Goal: Transaction & Acquisition: Purchase product/service

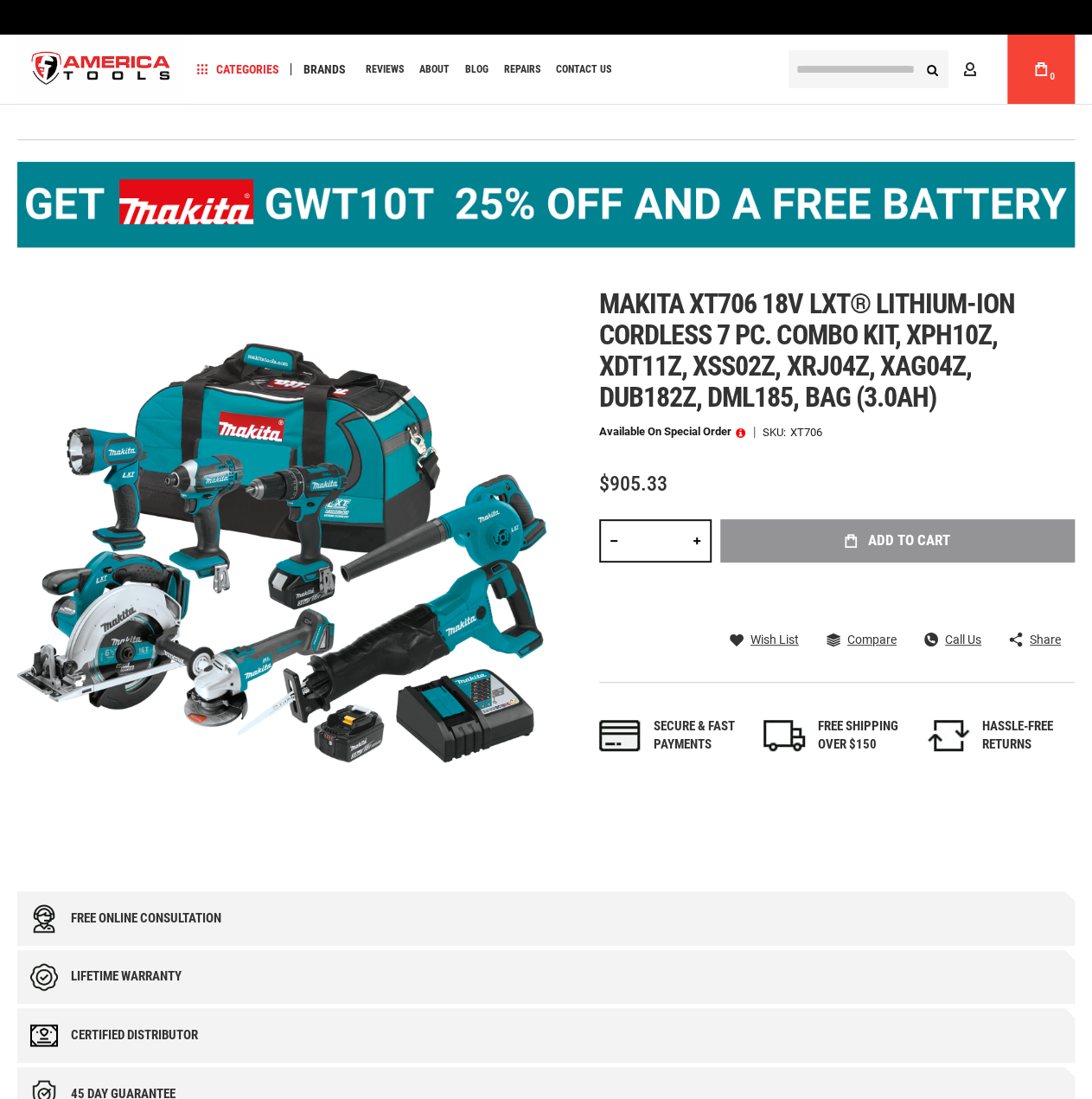
click at [652, 480] on span "$905.33" at bounding box center [633, 483] width 68 height 24
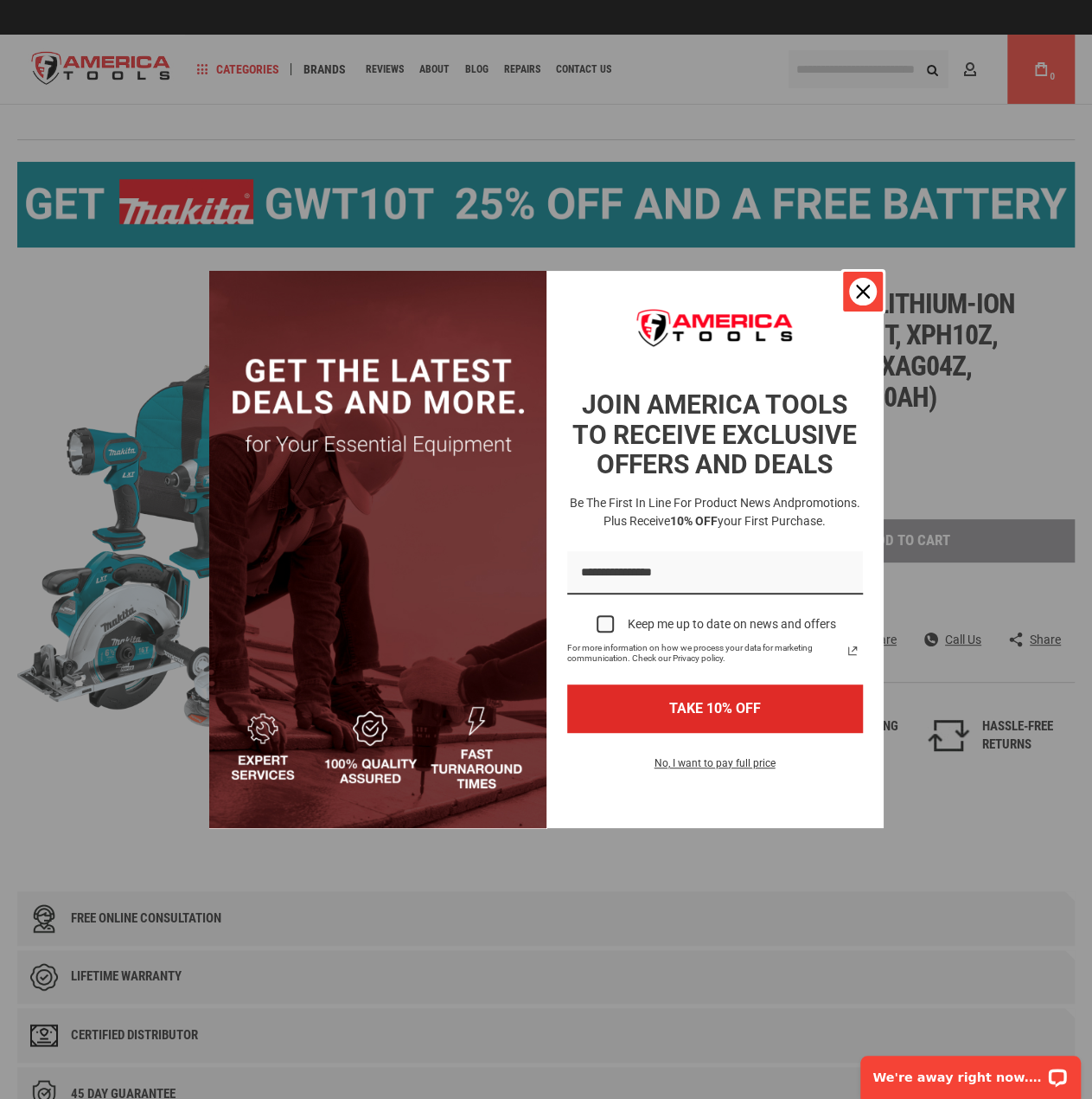
click at [863, 288] on icon "close icon" at bounding box center [863, 291] width 13 height 13
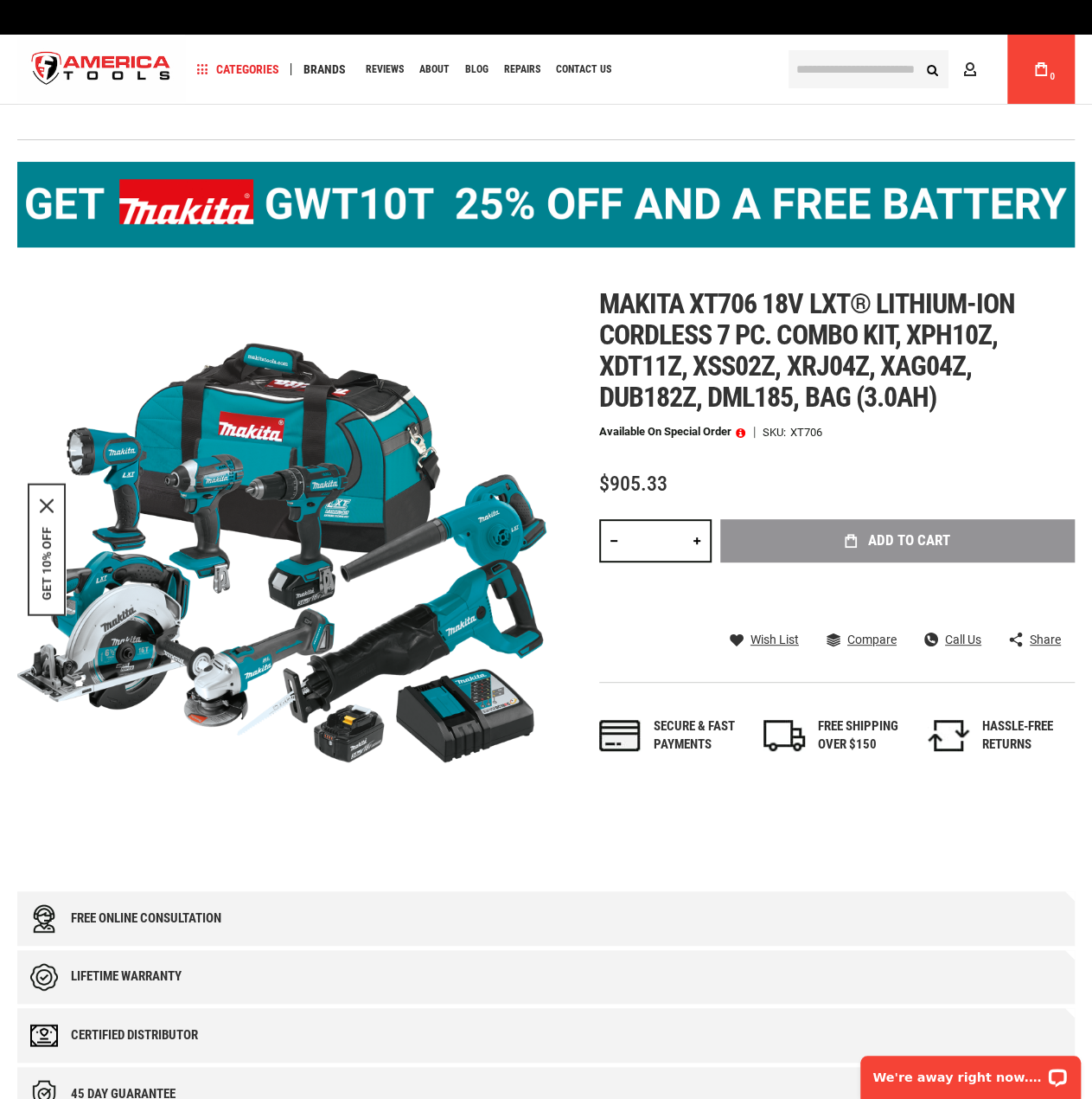
click at [830, 334] on span "Makita xt706 18v lxt® lithium-ion cordless 7 pc. combo kit, xph10z, xdt11z, xss…" at bounding box center [808, 351] width 416 height 126
copy span "combo"
click at [830, 334] on span "Makita xt706 18v lxt® lithium-ion cordless 7 pc. combo kit, xph10z, xdt11z, xss…" at bounding box center [808, 351] width 416 height 126
drag, startPoint x: 899, startPoint y: 337, endPoint x: 785, endPoint y: 338, distance: 114.0
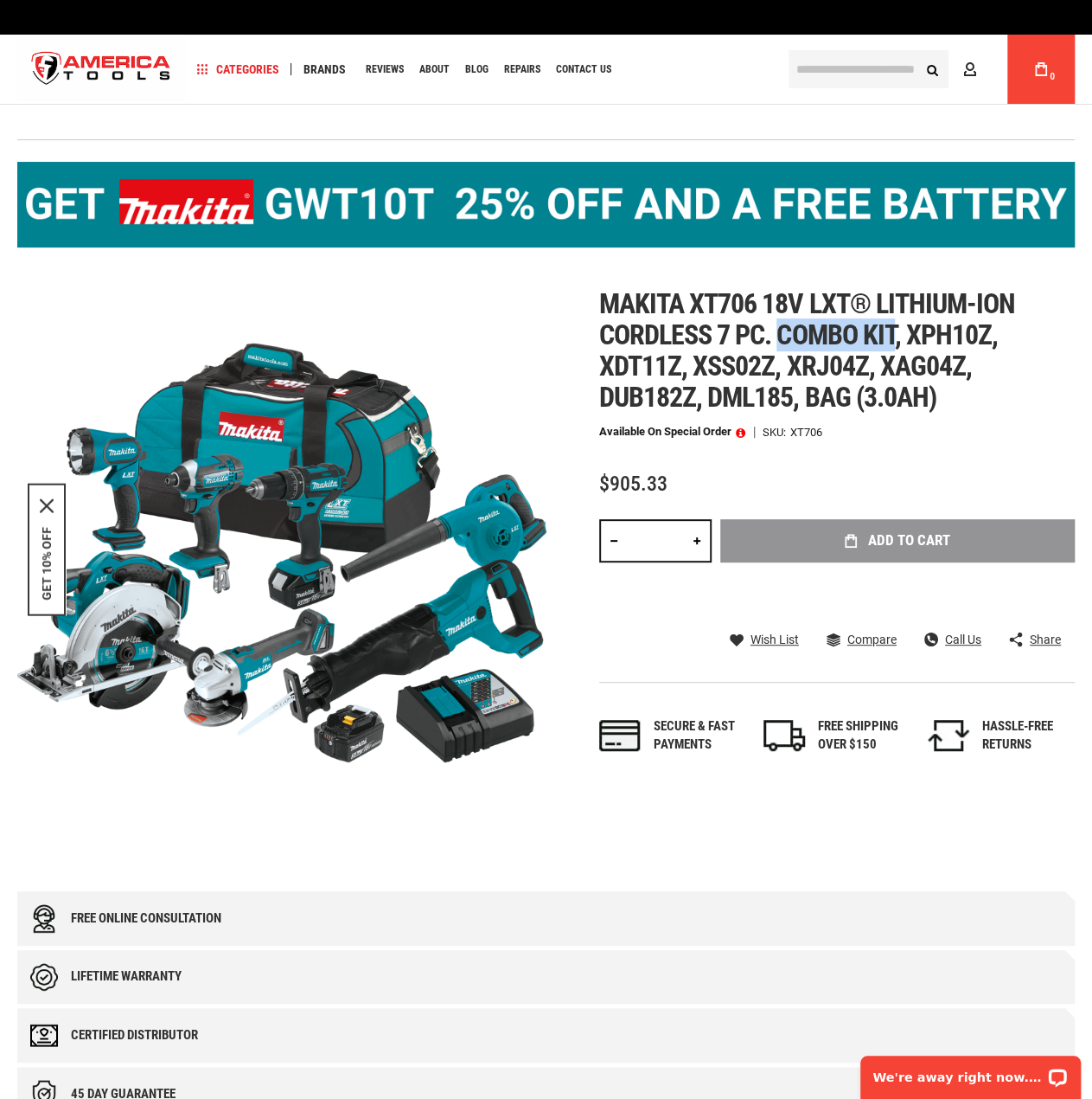
click at [785, 338] on span "Makita xt706 18v lxt® lithium-ion cordless 7 pc. combo kit, xph10z, xdt11z, xss…" at bounding box center [808, 351] width 416 height 126
copy span "combo kit"
click at [639, 307] on span "Makita xt706 18v lxt® lithium-ion cordless 7 pc. combo kit, xph10z, xdt11z, xss…" at bounding box center [808, 351] width 416 height 126
copy span "Makita"
